Goal: Task Accomplishment & Management: Manage account settings

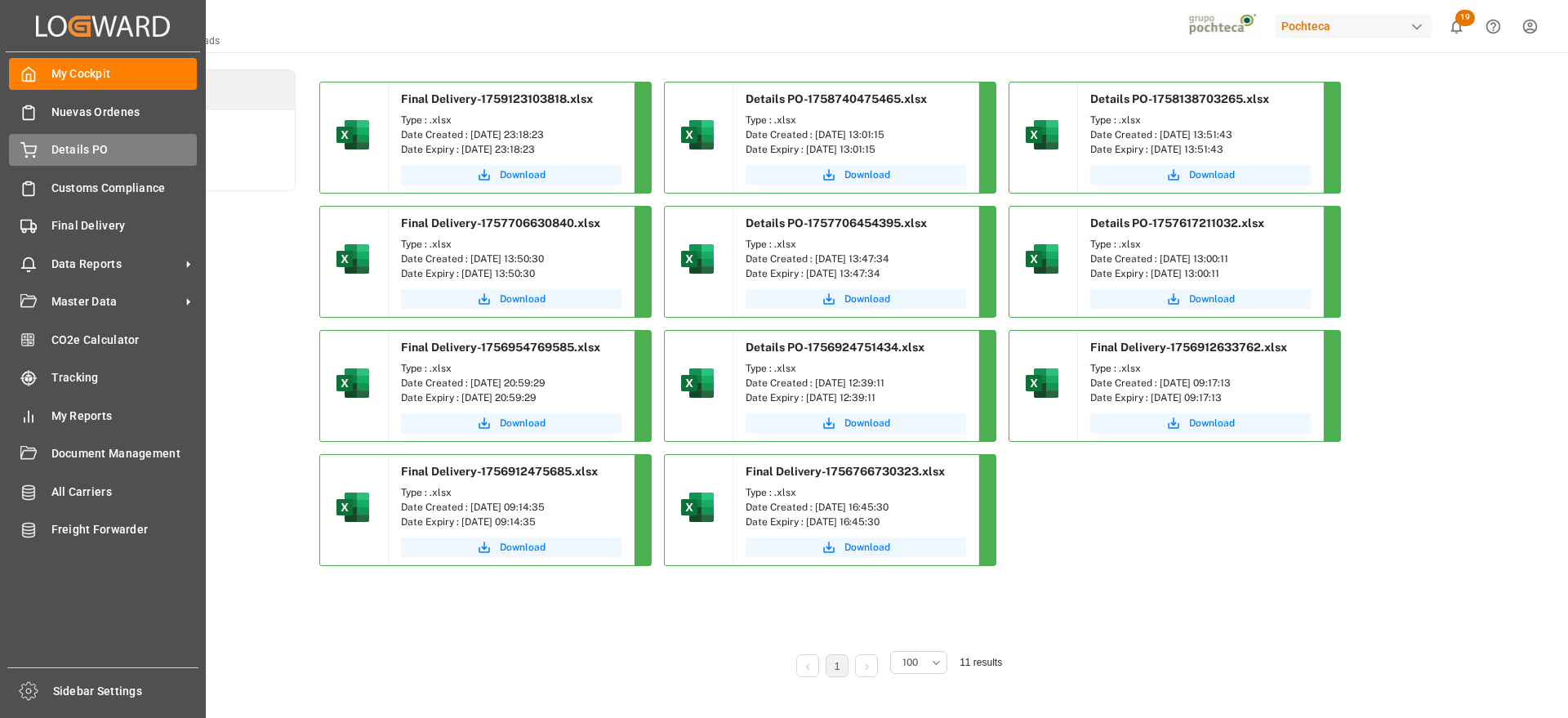
click at [41, 155] on div "Details PO Details PO" at bounding box center [103, 149] width 188 height 32
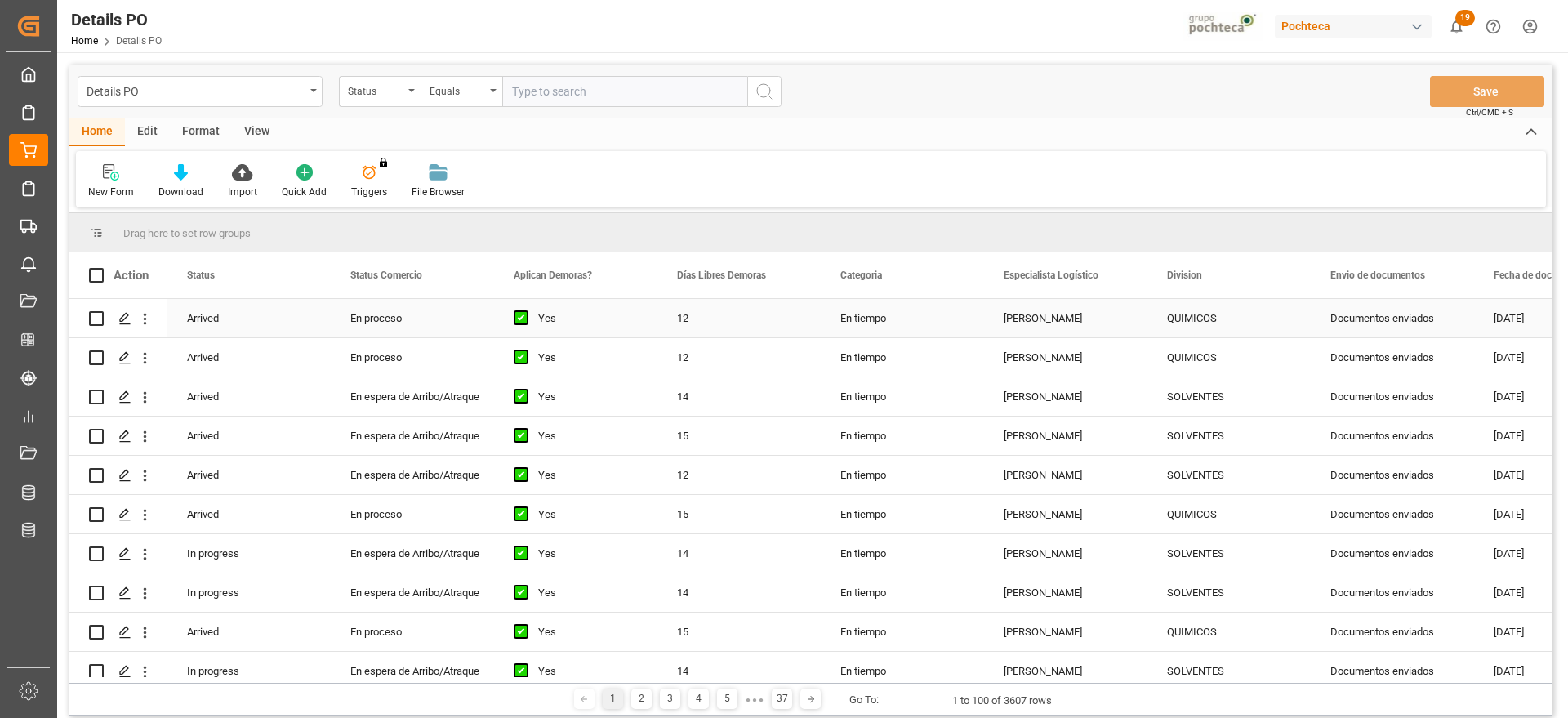
click at [1184, 316] on div "QUIMICOS" at bounding box center [1228, 318] width 124 height 38
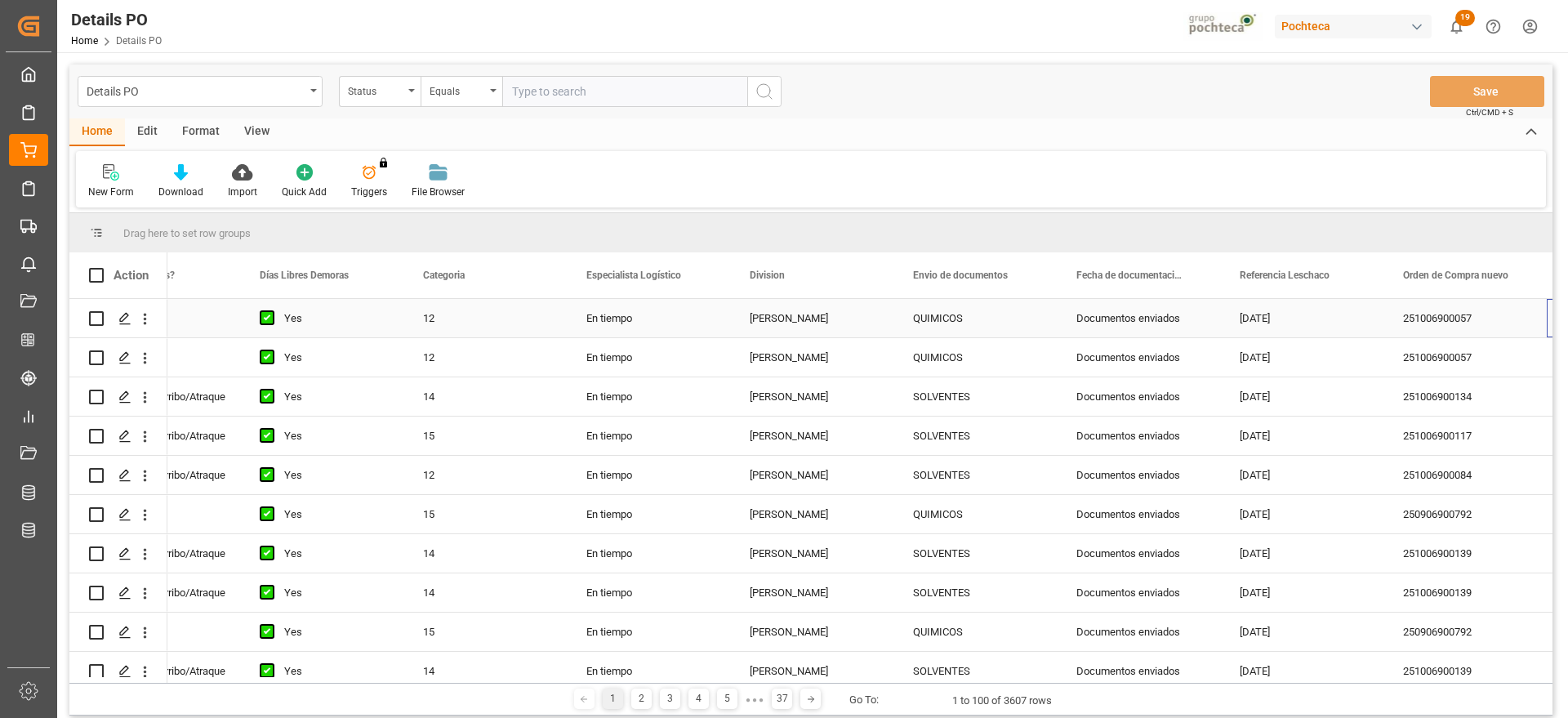
scroll to position [0, 417]
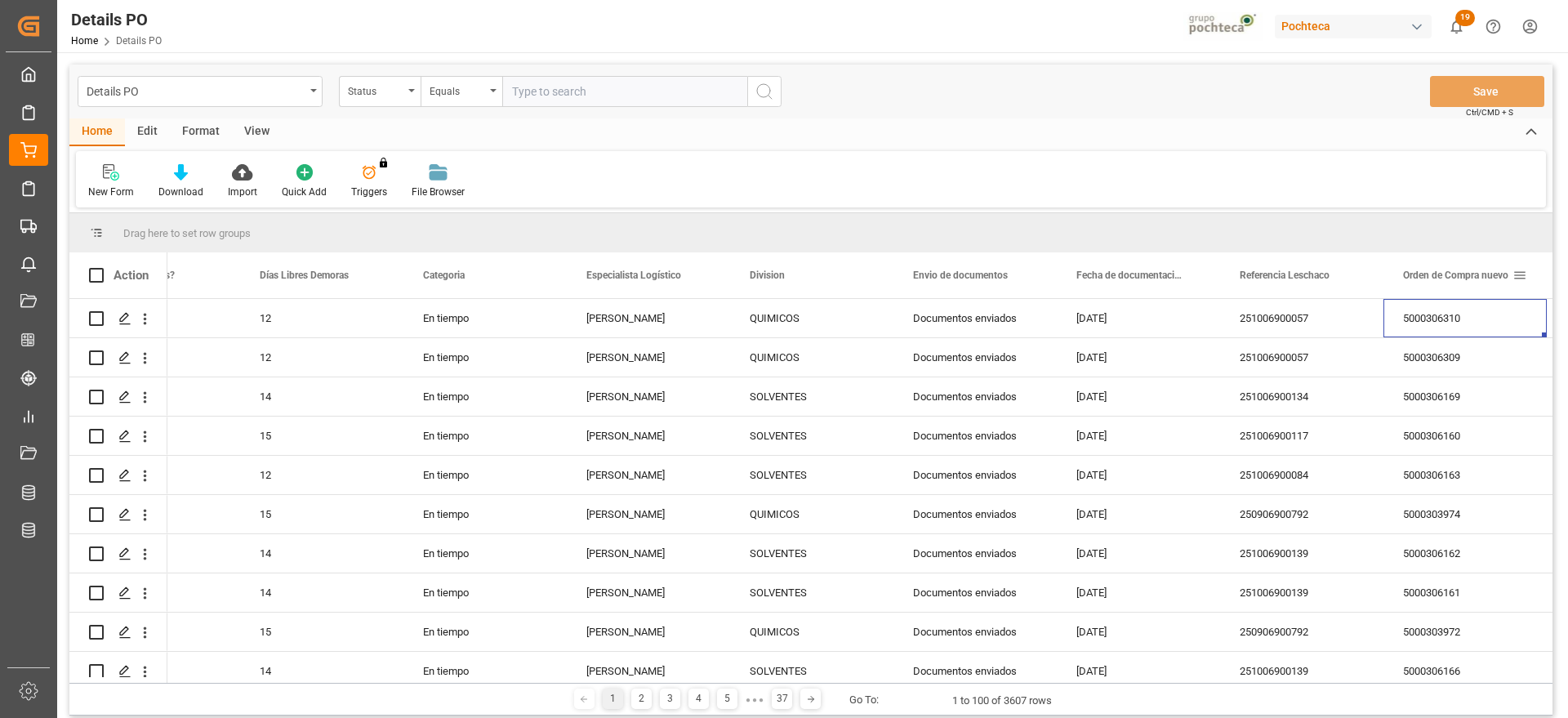
click at [1517, 277] on span at bounding box center [1519, 275] width 14 height 14
click at [1497, 277] on span "filter" at bounding box center [1490, 278] width 14 height 14
type input "5000306784"
click at [1478, 419] on button "Apply" at bounding box center [1483, 414] width 30 height 16
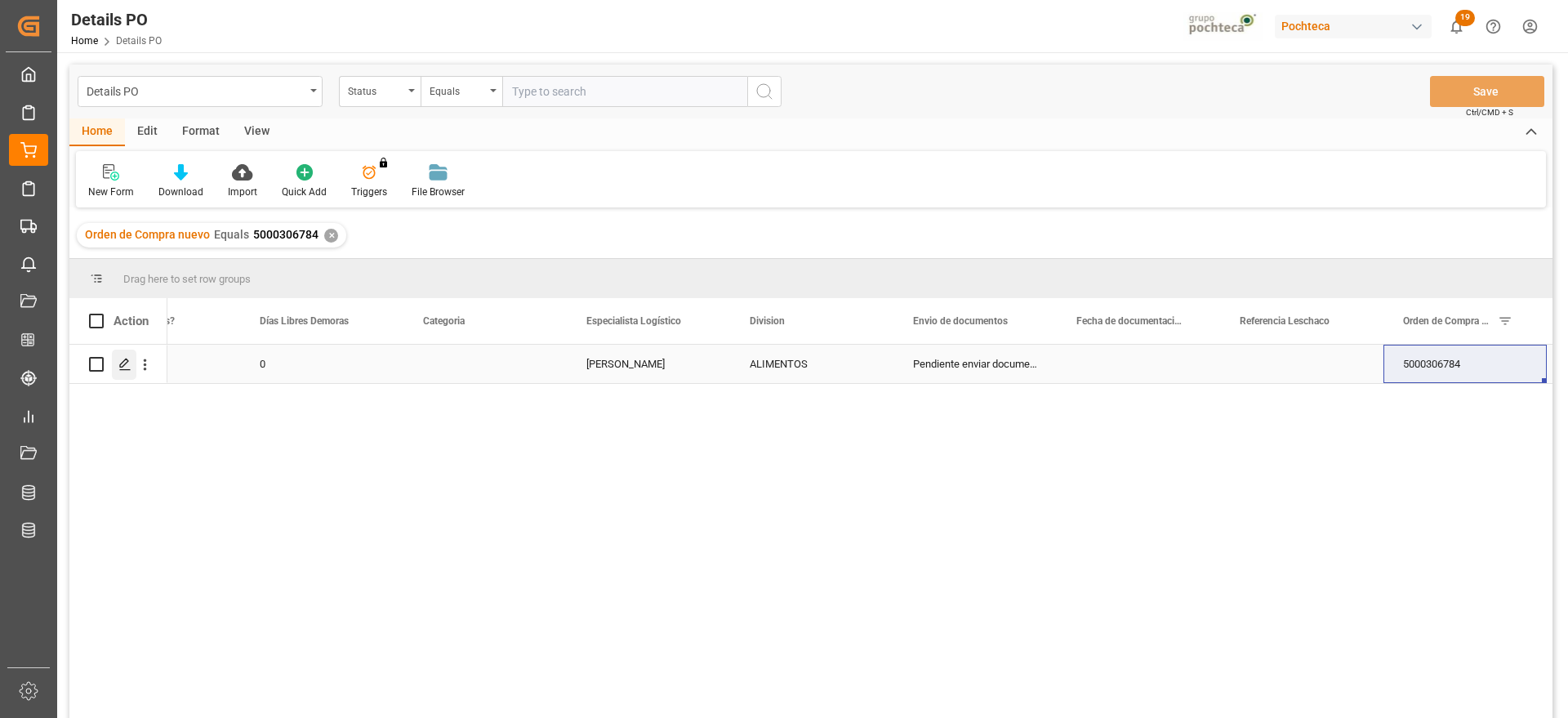
click at [118, 370] on icon "Press SPACE to select this row." at bounding box center [125, 364] width 13 height 13
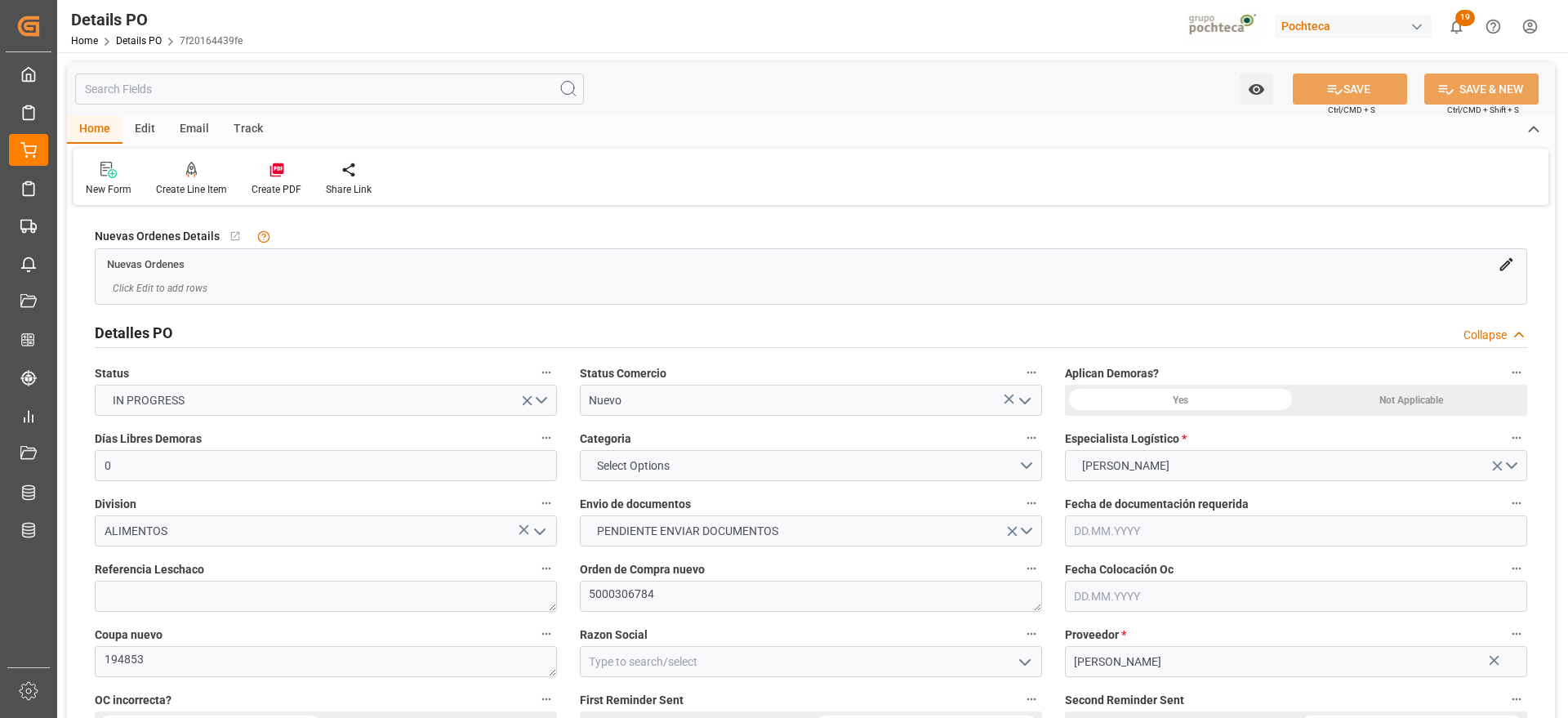
type input "0"
click at [1033, 405] on icon "open menu" at bounding box center [1025, 402] width 20 height 20
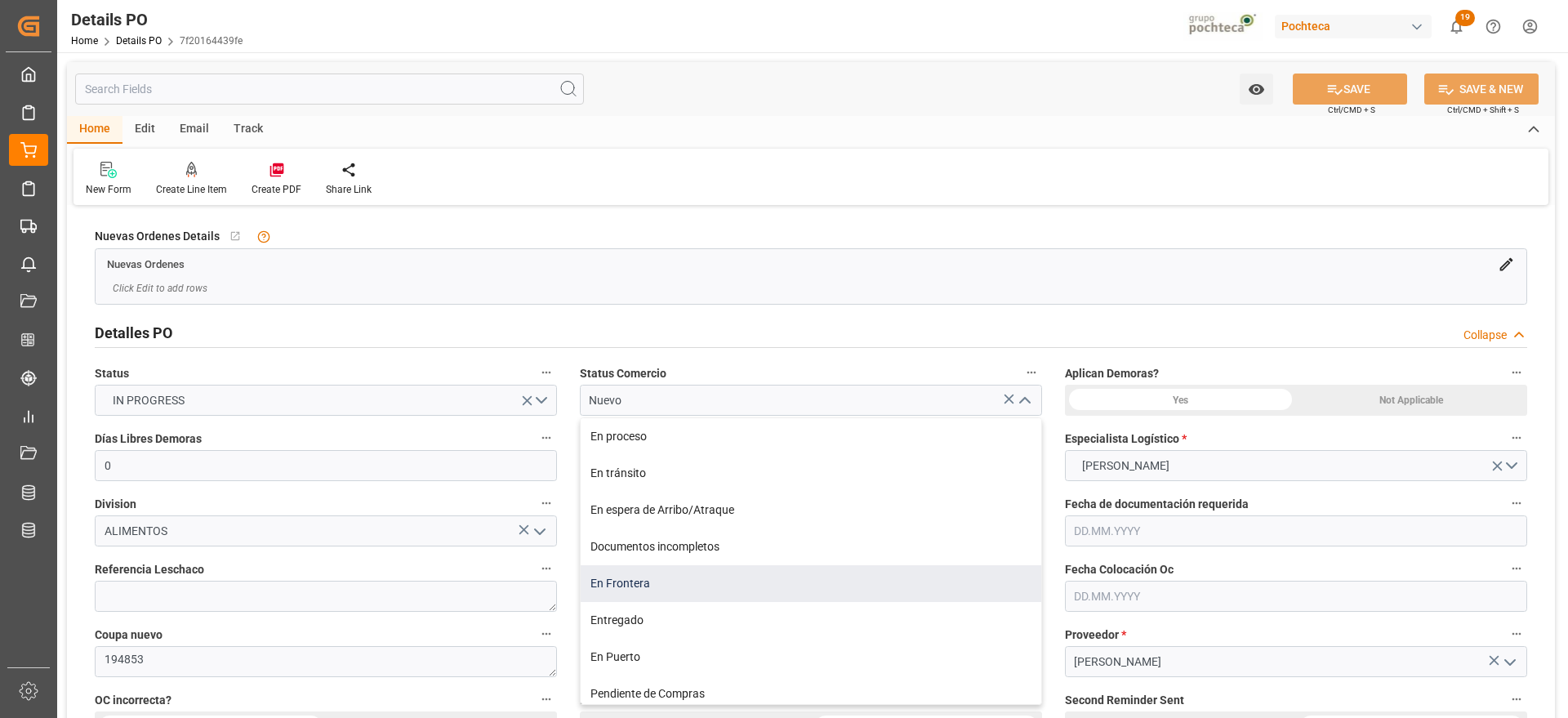
click at [638, 576] on div "En Frontera" at bounding box center [810, 583] width 460 height 37
type input "En Frontera"
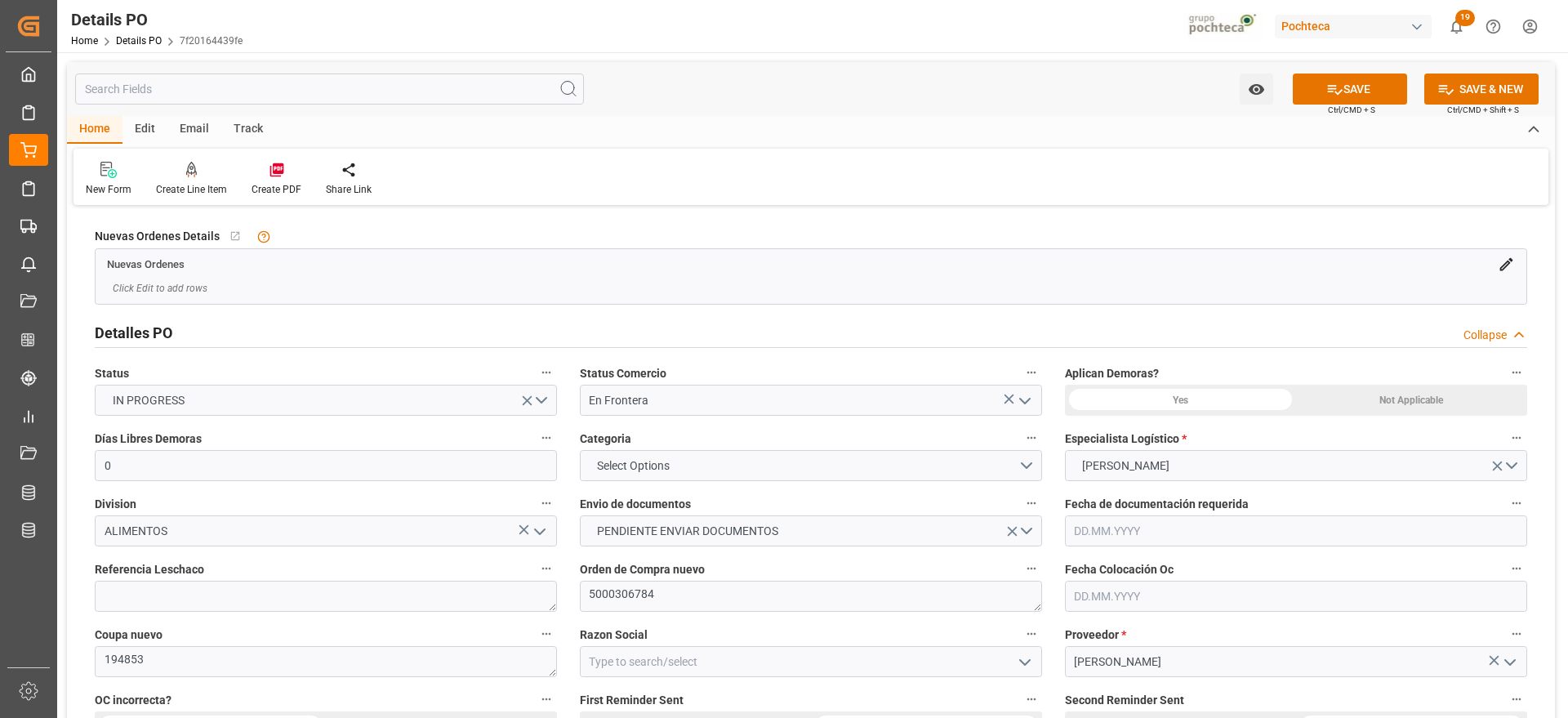
click at [1363, 392] on div "Not Applicable" at bounding box center [1412, 400] width 231 height 31
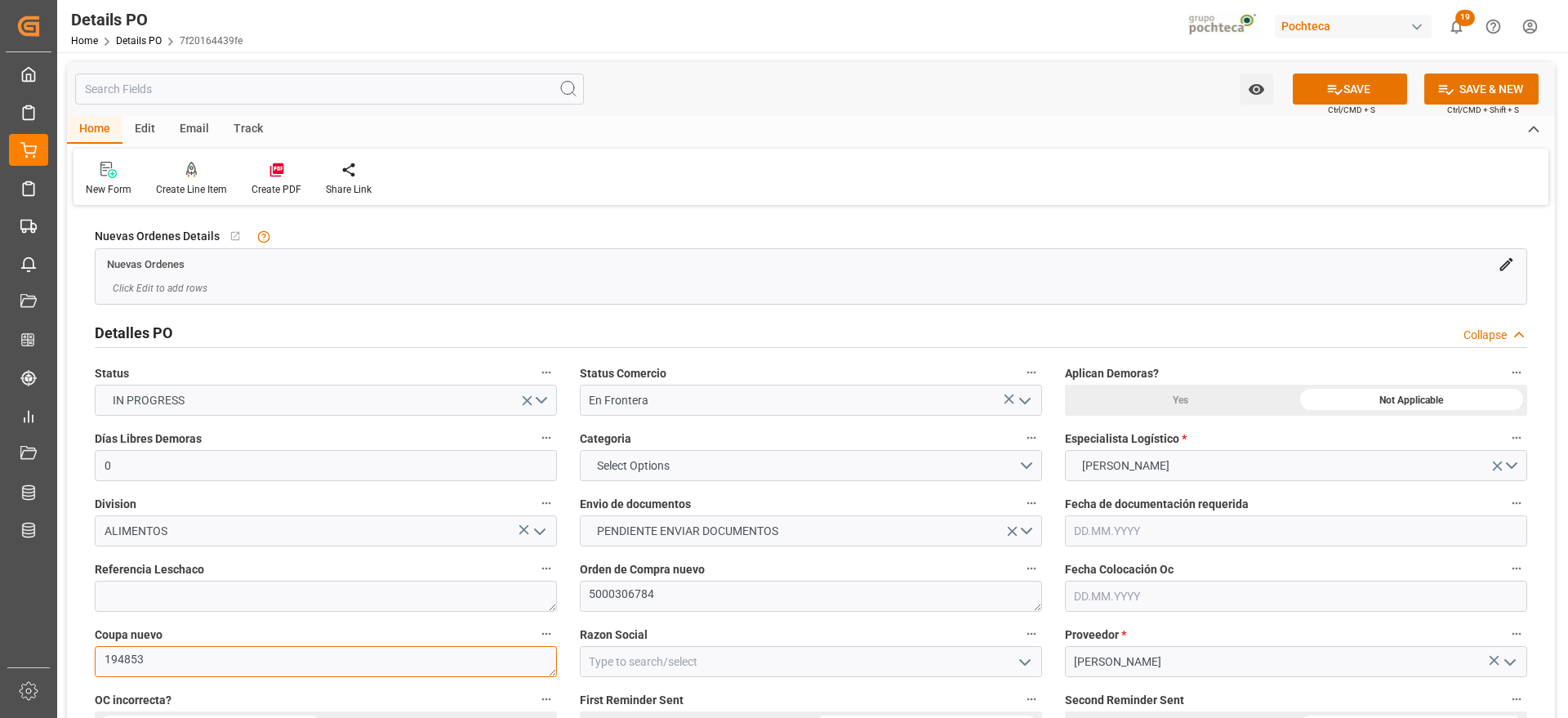
drag, startPoint x: 92, startPoint y: 669, endPoint x: 59, endPoint y: 670, distance: 33.0
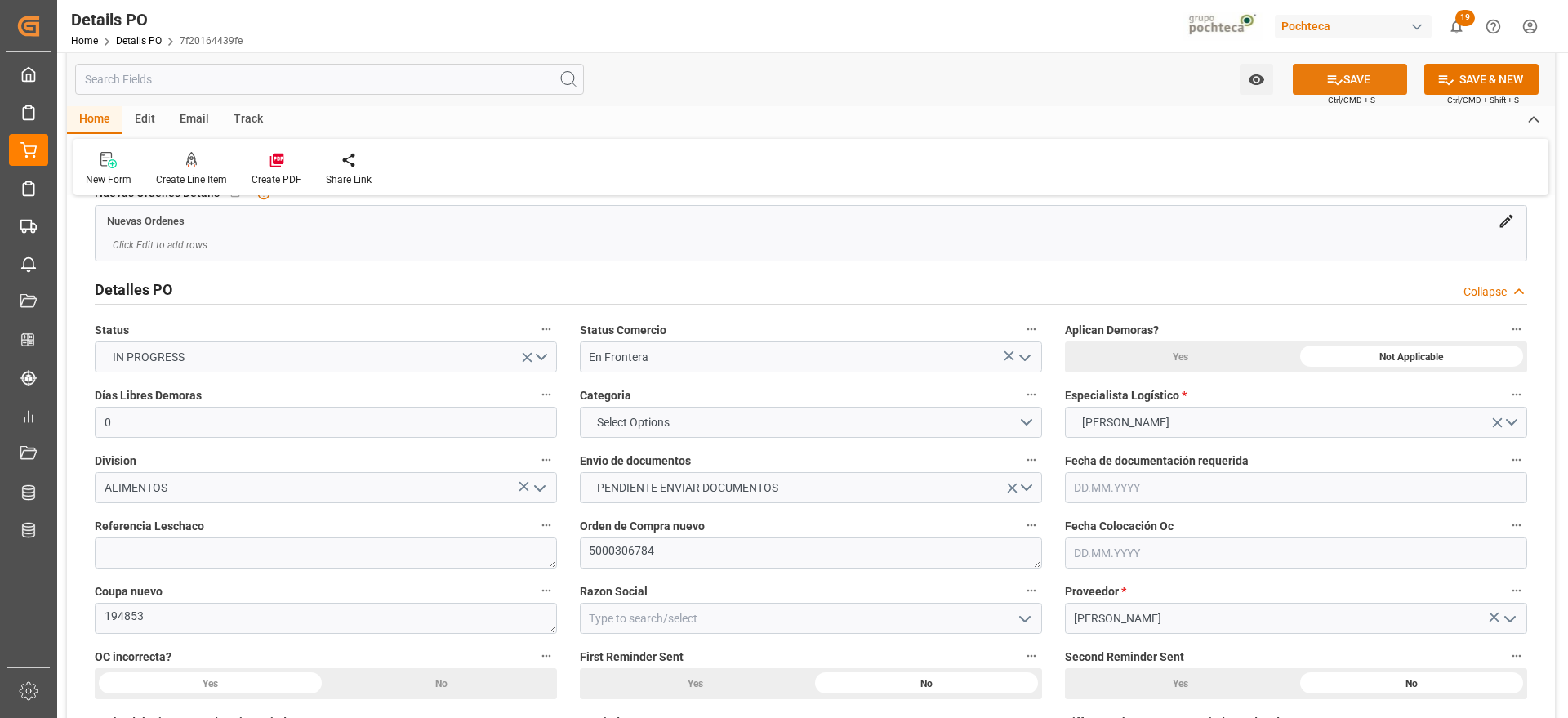
click at [1338, 90] on button "SAVE" at bounding box center [1350, 79] width 114 height 31
click at [645, 135] on div "Watch Option SAVE Ctrl/CMD + S SAVE & NEW Ctrl/CMD + Shift + S Home Edit Email …" at bounding box center [810, 124] width 1488 height 143
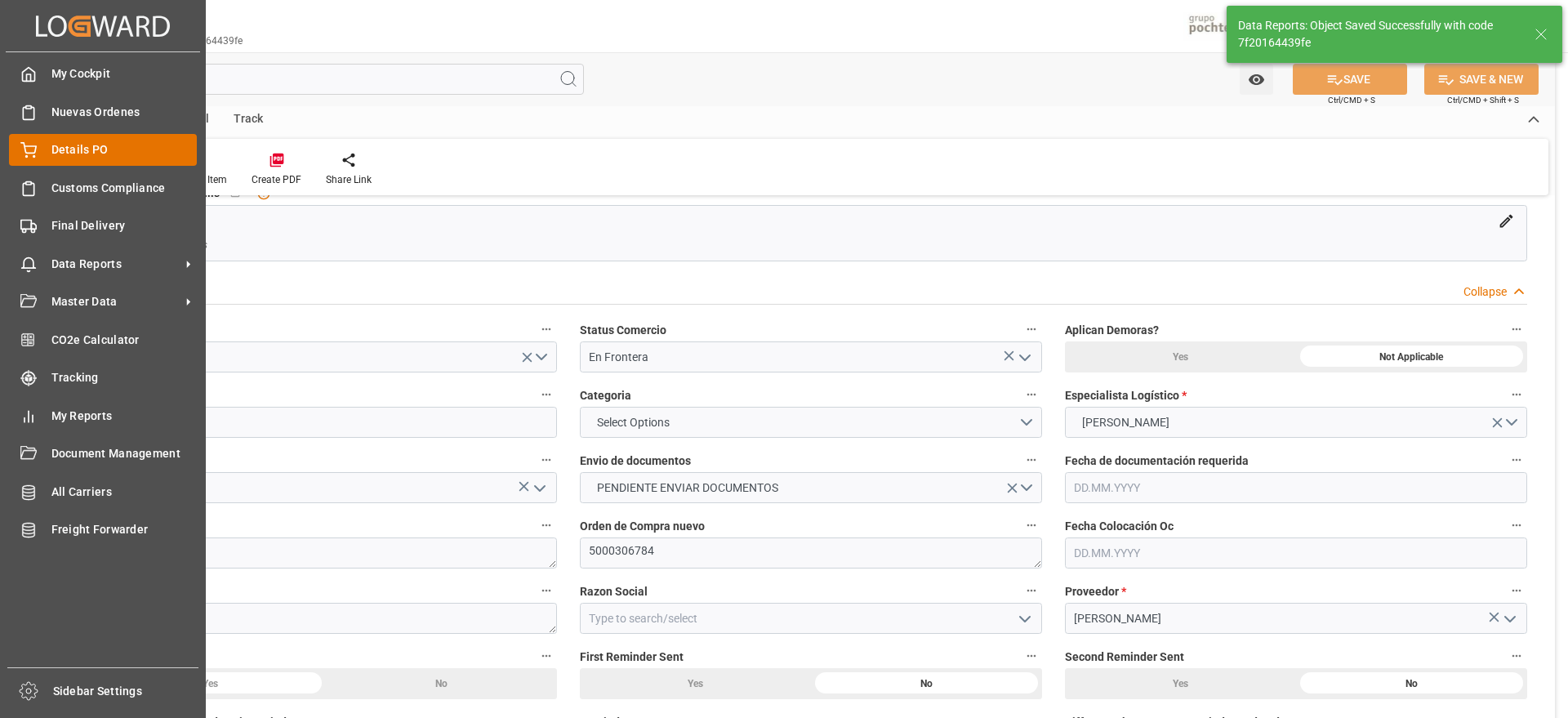
click at [68, 147] on span "Details PO" at bounding box center [125, 149] width 146 height 17
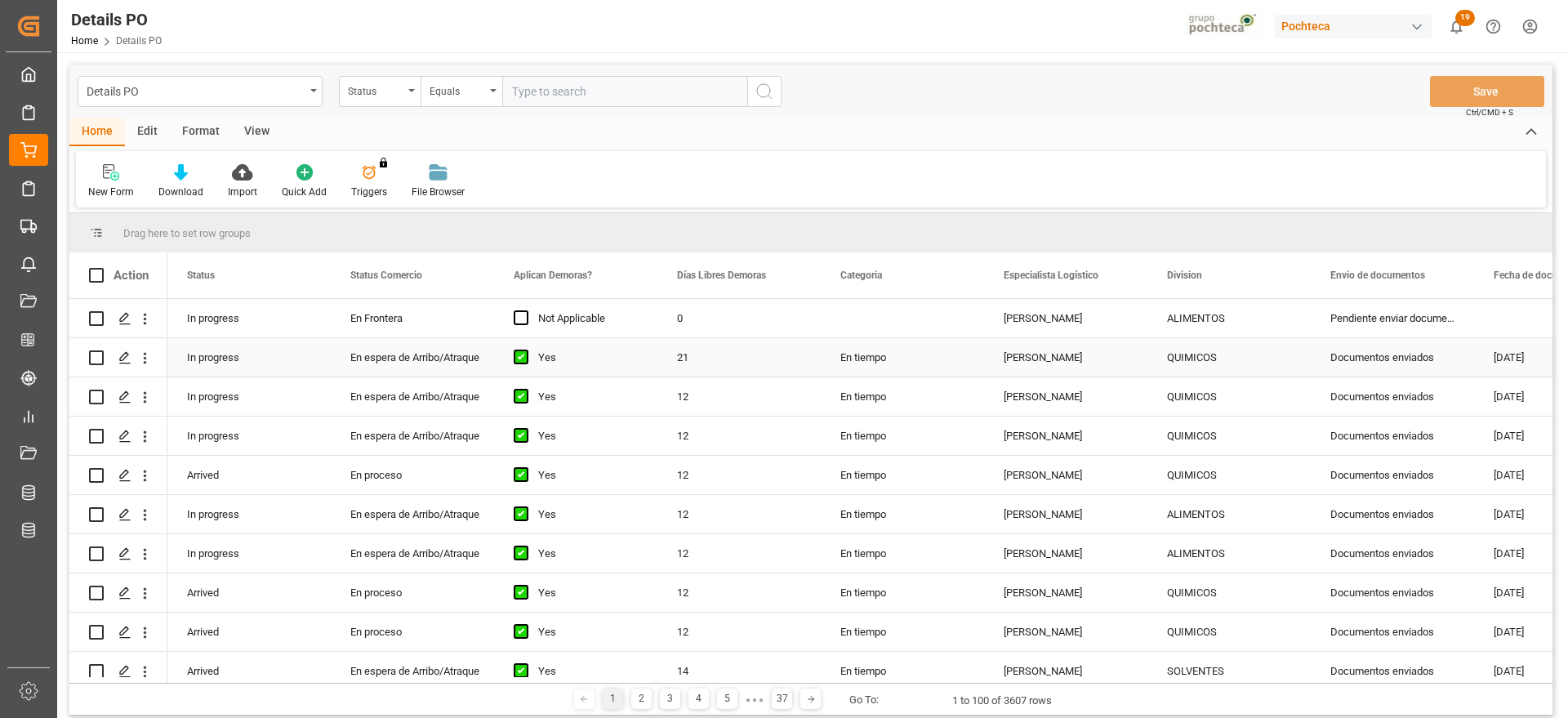
click at [1374, 369] on div "Documentos enviados" at bounding box center [1392, 357] width 164 height 38
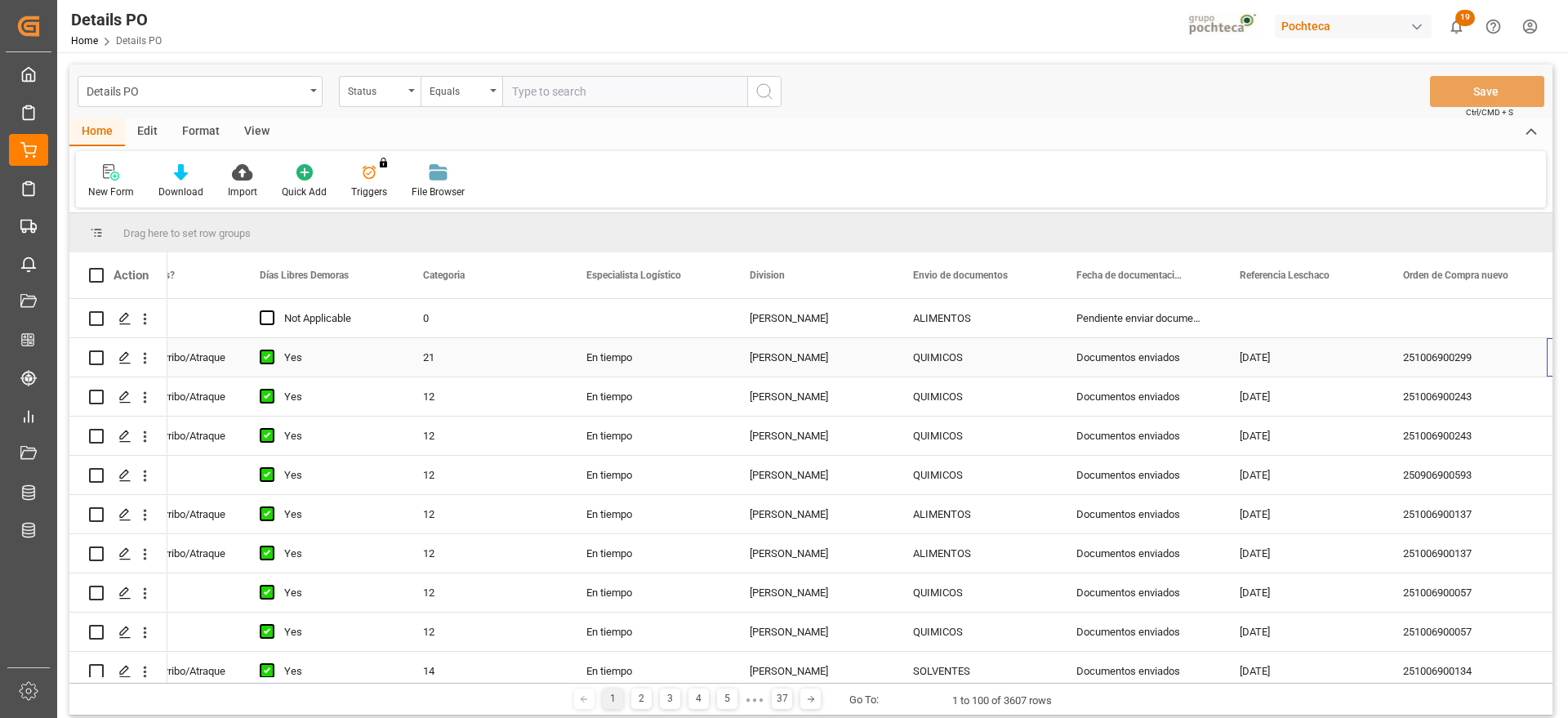
scroll to position [0, 417]
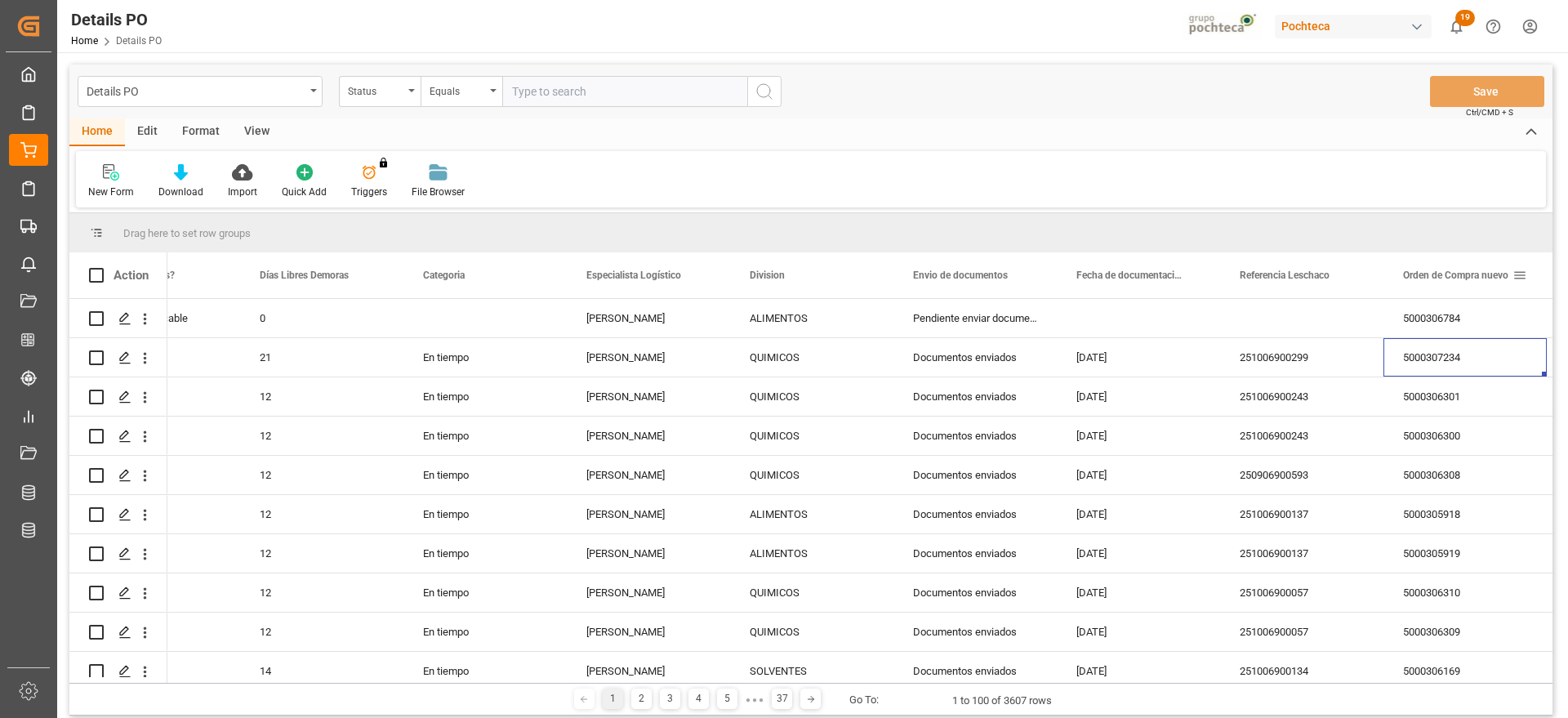
click at [1524, 275] on span at bounding box center [1519, 275] width 14 height 14
click at [1497, 273] on span "filter" at bounding box center [1490, 278] width 14 height 14
type input "5000307497"
click at [1476, 417] on button "Apply" at bounding box center [1483, 414] width 30 height 16
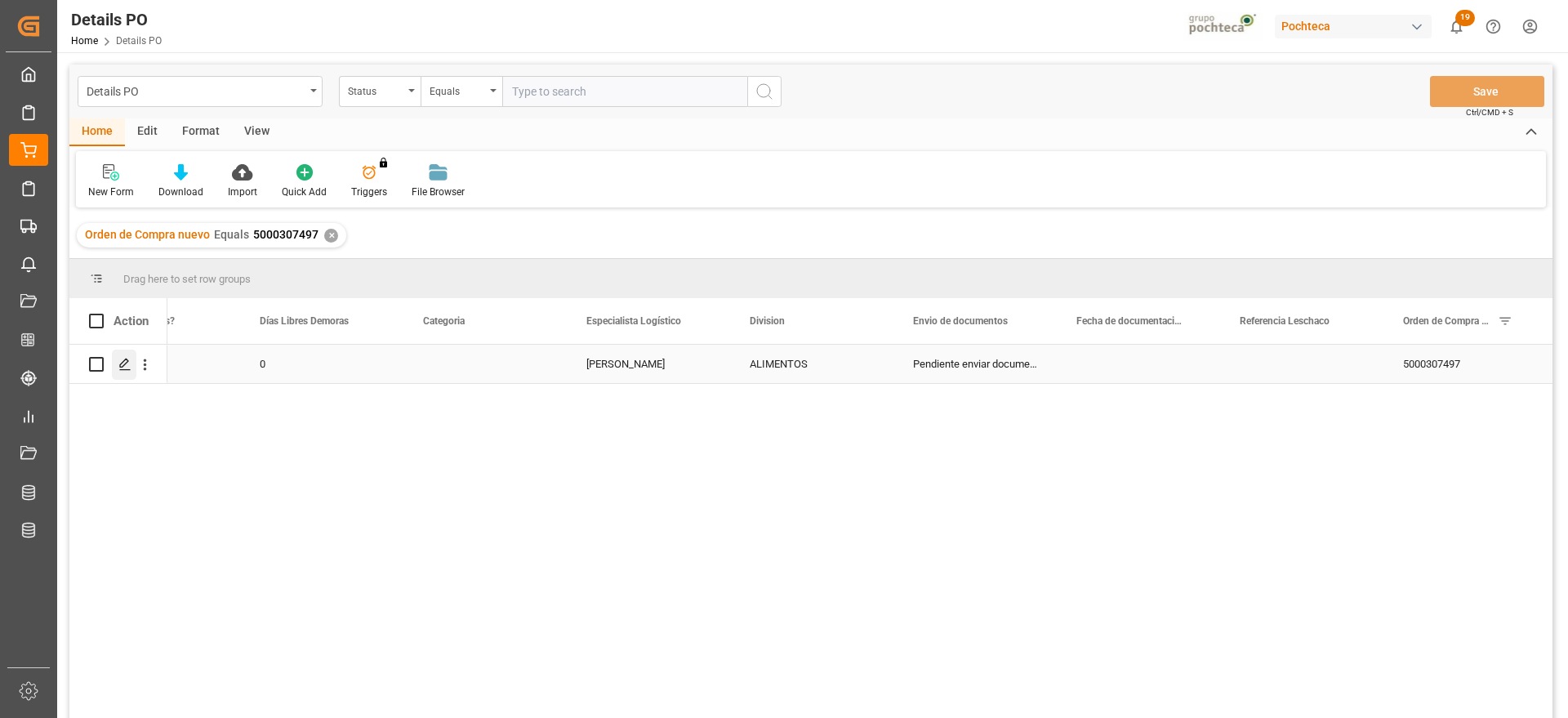
click at [123, 360] on icon "Press SPACE to select this row." at bounding box center [125, 364] width 13 height 13
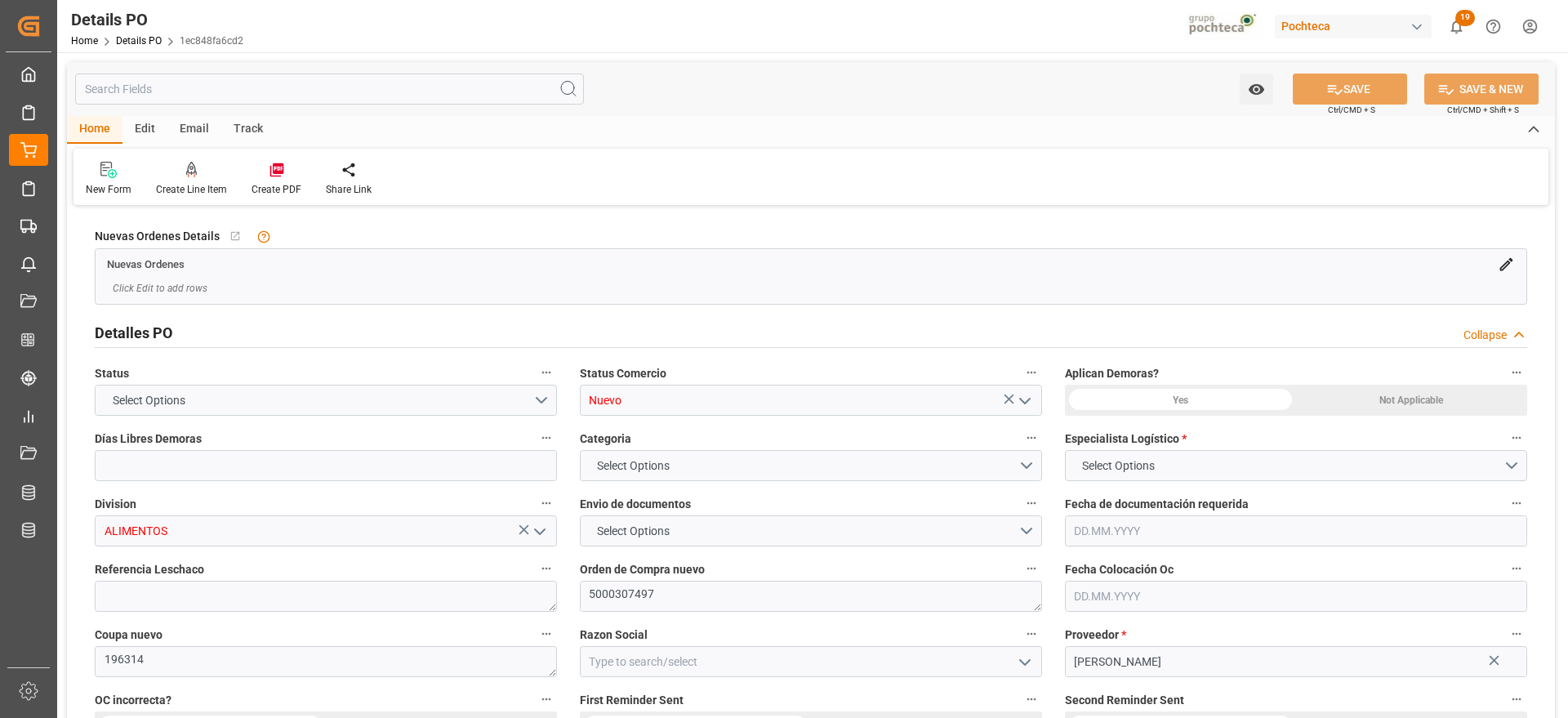
type input "0"
type input "[DATE]"
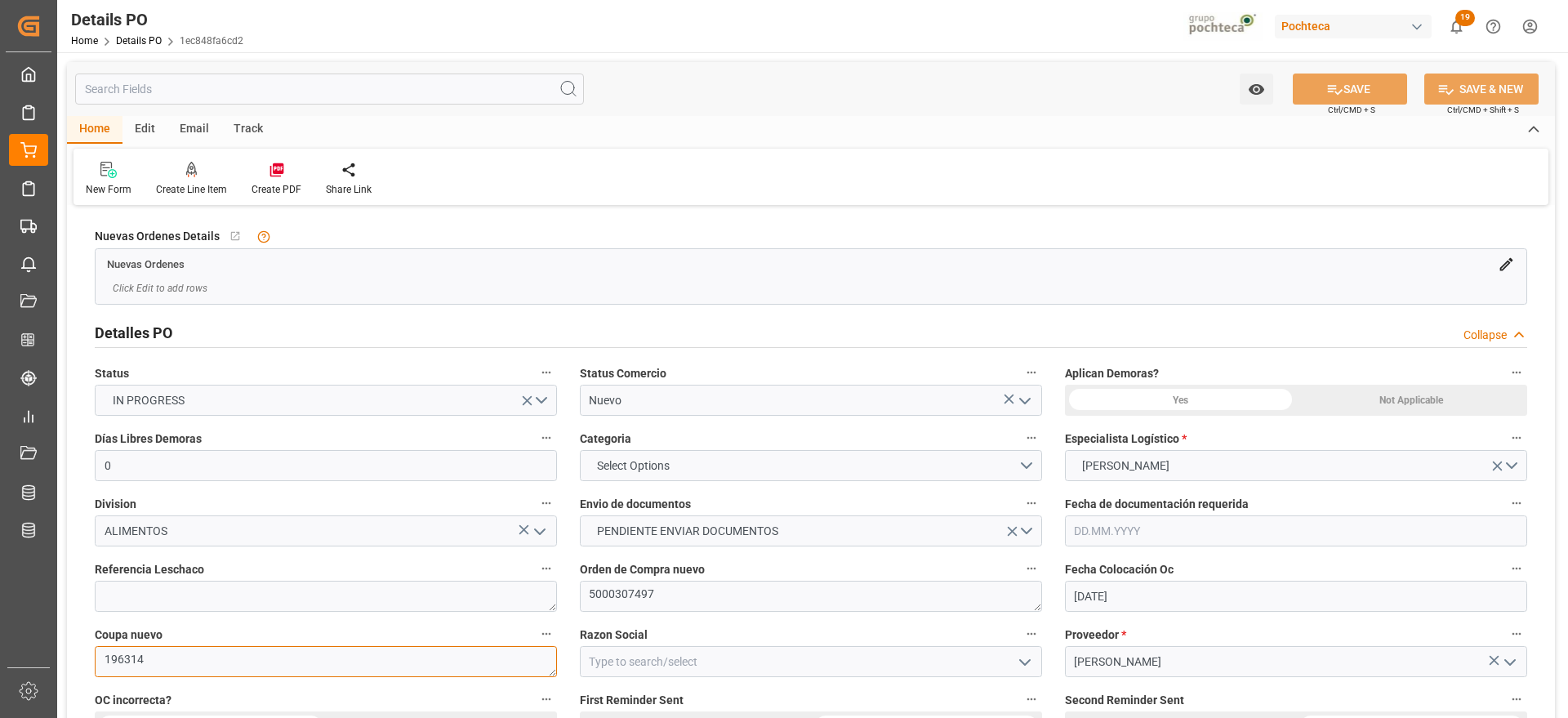
drag, startPoint x: 190, startPoint y: 657, endPoint x: 59, endPoint y: 664, distance: 131.2
